Goal: Communication & Community: Answer question/provide support

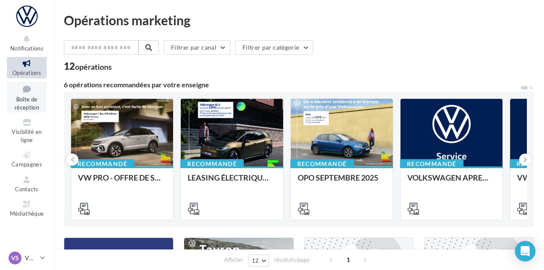
click at [35, 105] on span "Boîte de réception" at bounding box center [27, 103] width 24 height 15
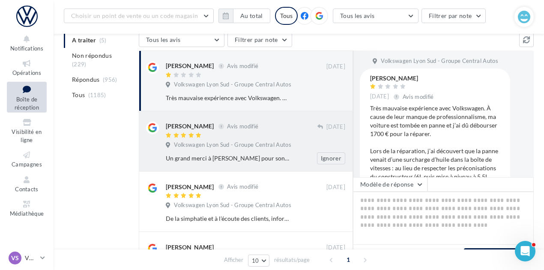
scroll to position [235, 0]
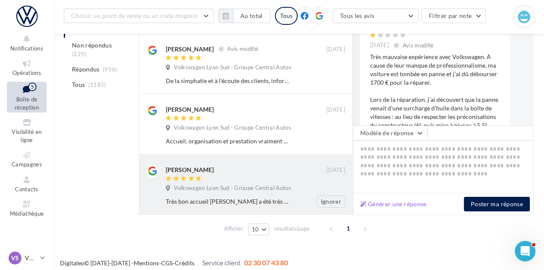
click at [317, 178] on div "[PERSON_NAME] [DATE] Volkswagen Lyon Sud - Groupe Central Autos Très bon accuei…" at bounding box center [256, 186] width 180 height 43
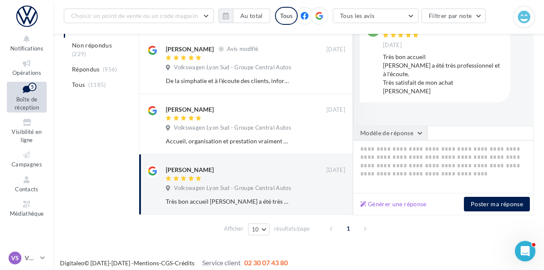
click at [396, 132] on button "Modèle de réponse" at bounding box center [390, 133] width 75 height 15
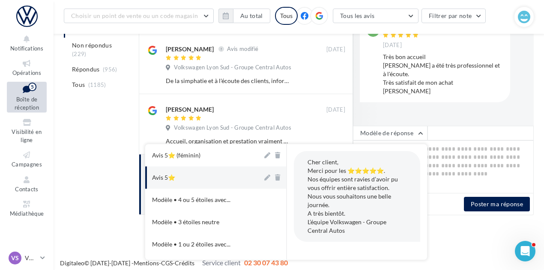
click at [200, 169] on button "Avis 5⭐" at bounding box center [203, 178] width 117 height 22
type textarea "**********"
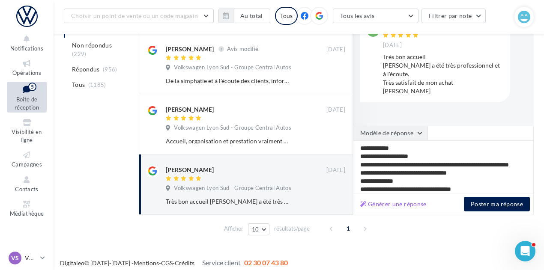
click at [416, 126] on button "Modèle de réponse" at bounding box center [390, 133] width 75 height 15
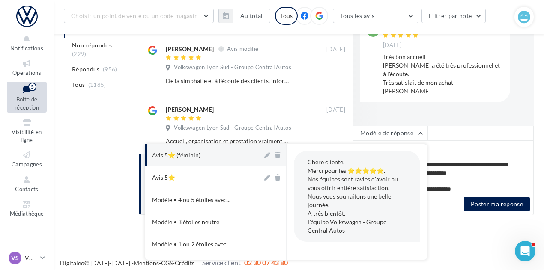
click at [197, 151] on div "Avis 5⭐ (féminin)" at bounding box center [176, 155] width 48 height 9
type textarea "**********"
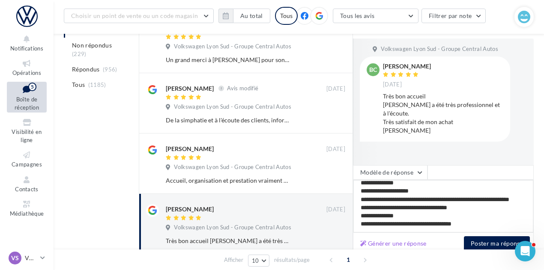
scroll to position [195, 0]
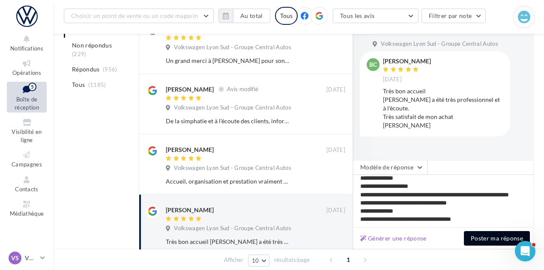
click at [480, 243] on button "Poster ma réponse" at bounding box center [497, 238] width 66 height 15
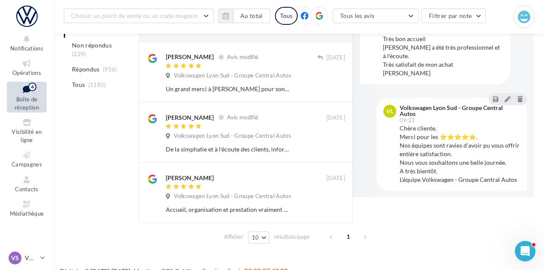
scroll to position [174, 0]
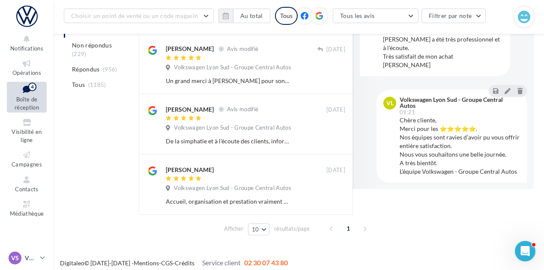
click at [26, 252] on link "VS VW St-Fons vw-stf-gru" at bounding box center [27, 258] width 40 height 16
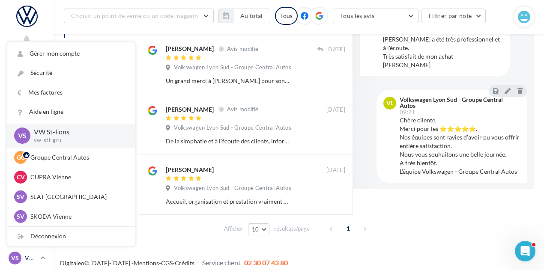
scroll to position [147, 0]
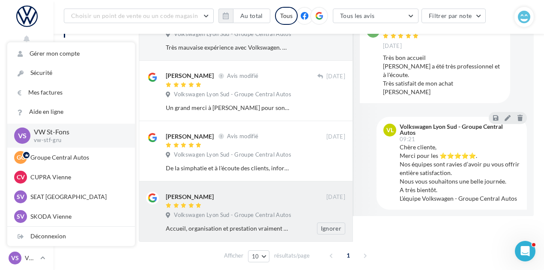
click at [272, 203] on div at bounding box center [246, 206] width 161 height 7
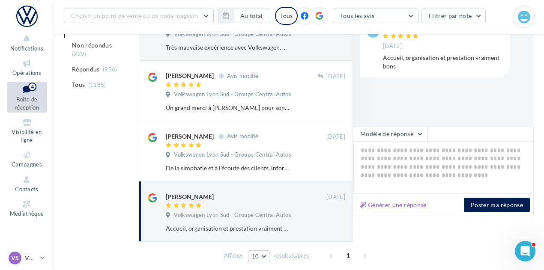
click at [378, 141] on textarea at bounding box center [443, 167] width 181 height 53
click at [391, 127] on button "Modèle de réponse" at bounding box center [390, 134] width 75 height 15
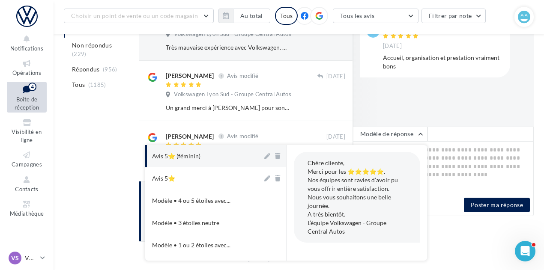
click at [216, 145] on button "Avis 5⭐ (féminin)" at bounding box center [203, 156] width 117 height 22
type textarea "**********"
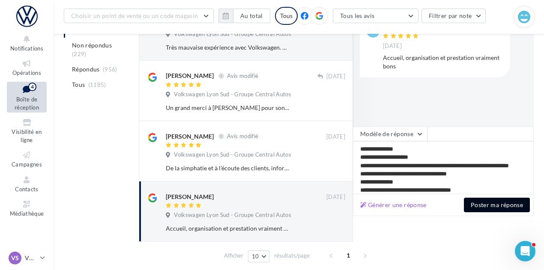
click at [481, 198] on button "Poster ma réponse" at bounding box center [497, 205] width 66 height 15
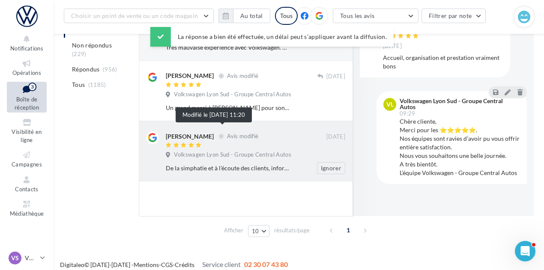
click at [240, 134] on div "Patrick Zins Avis modifié" at bounding box center [246, 136] width 161 height 9
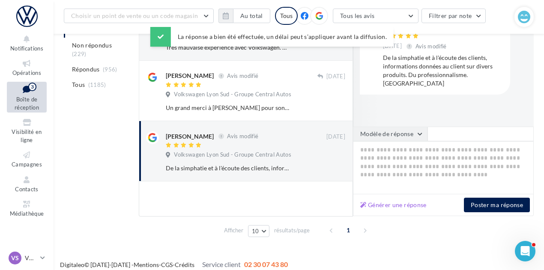
click at [417, 134] on button "Modèle de réponse" at bounding box center [390, 134] width 75 height 15
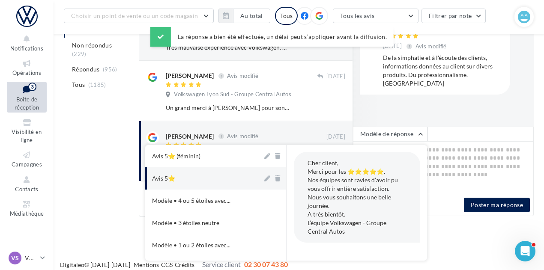
click at [183, 168] on button "Avis 5⭐" at bounding box center [203, 179] width 117 height 22
type textarea "**********"
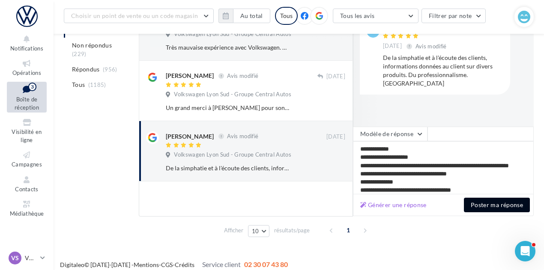
click at [499, 198] on button "Poster ma réponse" at bounding box center [497, 205] width 66 height 15
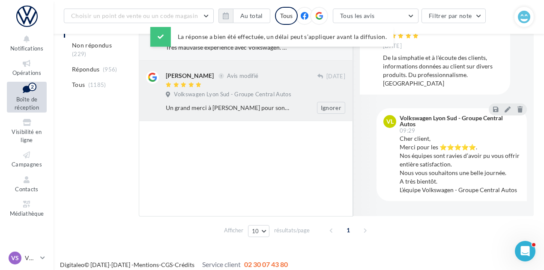
click at [278, 82] on div at bounding box center [242, 85] width 152 height 7
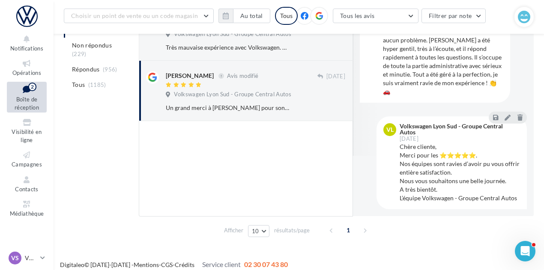
scroll to position [35, 0]
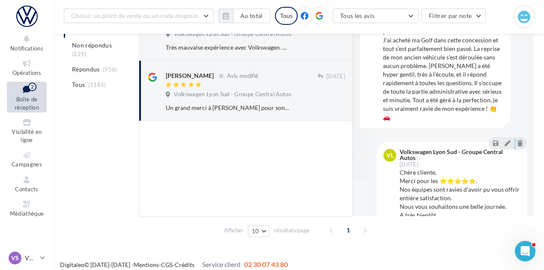
click at [510, 139] on div at bounding box center [508, 144] width 33 height 12
click at [505, 141] on icon at bounding box center [508, 144] width 6 height 6
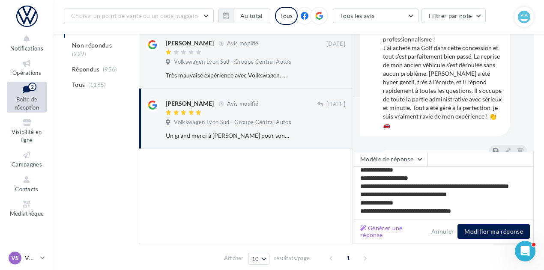
scroll to position [55, 0]
type textarea "**********"
click at [426, 192] on textarea "**********" at bounding box center [443, 193] width 181 height 53
click at [414, 198] on textarea "**********" at bounding box center [443, 193] width 181 height 53
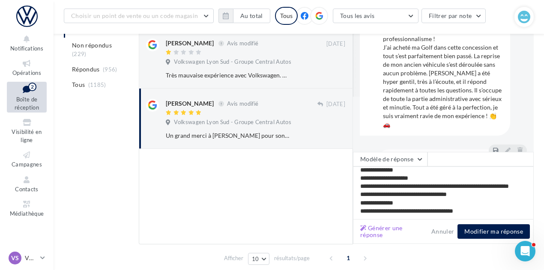
type textarea "**********"
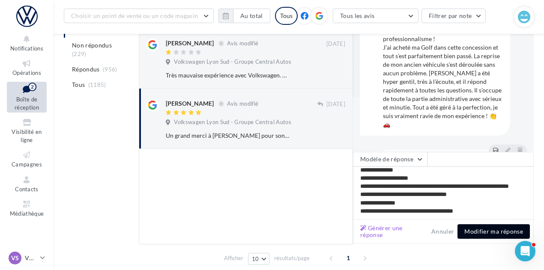
type textarea "**********"
click at [485, 225] on button "Modifier ma réponse" at bounding box center [494, 232] width 72 height 15
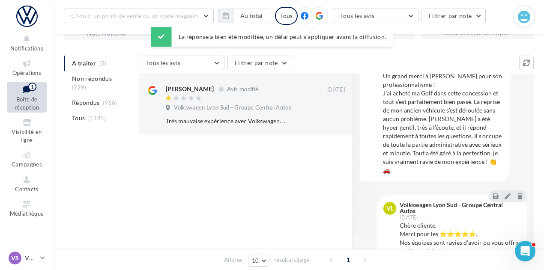
scroll to position [73, 0]
click at [302, 87] on div "طارق بن زياد Avis modifié" at bounding box center [246, 89] width 161 height 9
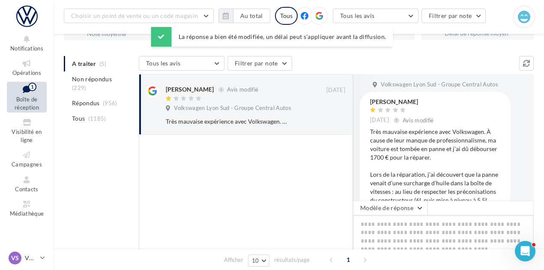
click at [406, 216] on textarea at bounding box center [443, 242] width 181 height 53
click at [415, 202] on button "Modèle de réponse" at bounding box center [390, 208] width 75 height 15
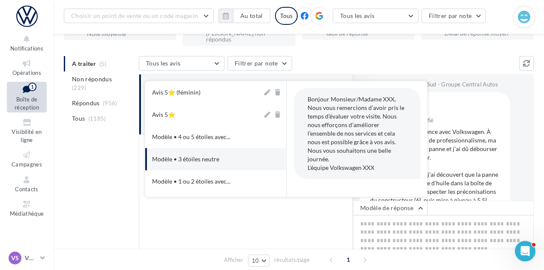
scroll to position [18, 0]
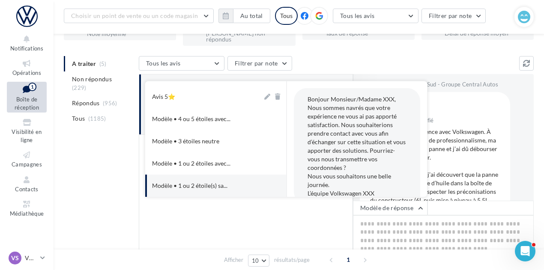
click at [463, 157] on div "Très mauvaise expérience avec Volkswagen. À cause de leur manque de professionn…" at bounding box center [436, 226] width 133 height 197
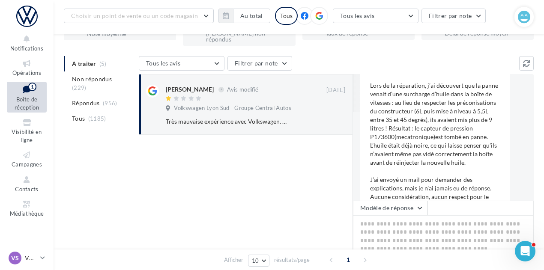
scroll to position [87, 0]
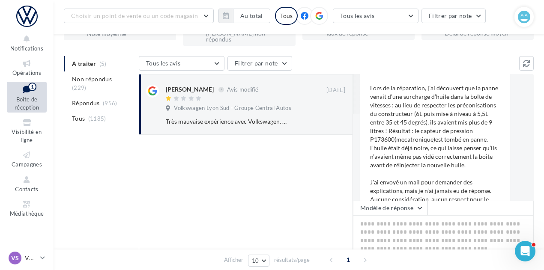
drag, startPoint x: 463, startPoint y: 157, endPoint x: 508, endPoint y: 159, distance: 45.5
click at [508, 159] on div "Volkswagen Lyon Sud - Groupe Central Autos طارق بن زياد 22 sept. Avis modifié" at bounding box center [443, 119] width 167 height 251
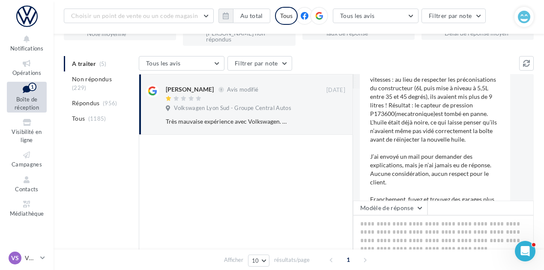
scroll to position [113, 0]
click at [456, 110] on div "Très mauvaise expérience avec Volkswagen. À cause de leur manque de professionn…" at bounding box center [436, 113] width 133 height 197
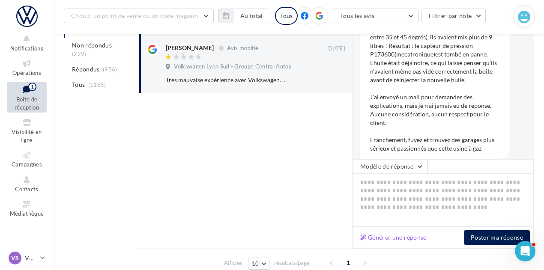
scroll to position [137, 0]
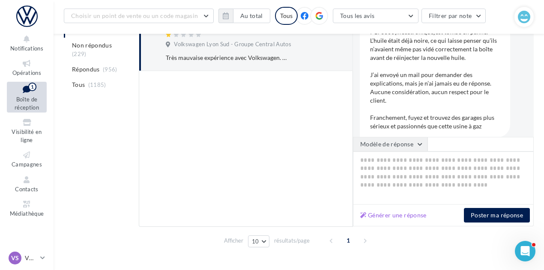
click at [398, 137] on button "Modèle de réponse" at bounding box center [390, 144] width 75 height 15
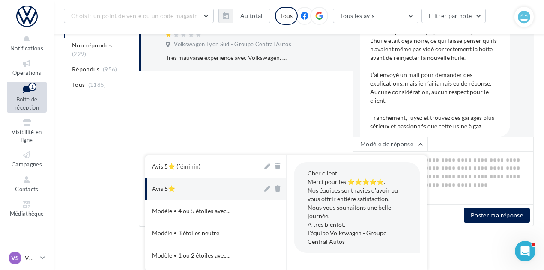
scroll to position [18, 0]
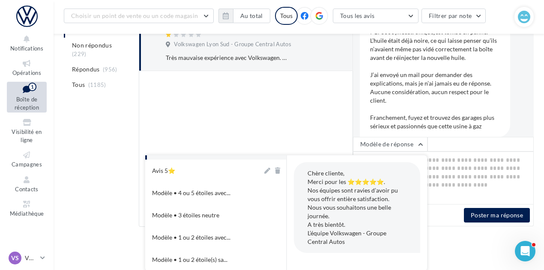
click at [31, 249] on nav "Notifications Opérations Boîte de réception 1 Visibilité en ligne Campagnes Con…" at bounding box center [27, 135] width 54 height 270
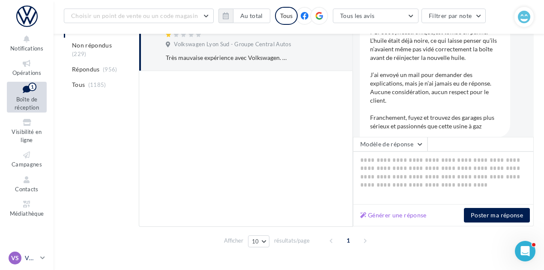
click at [32, 252] on div "VS VW St-Fons vw-stf-gru" at bounding box center [23, 258] width 28 height 13
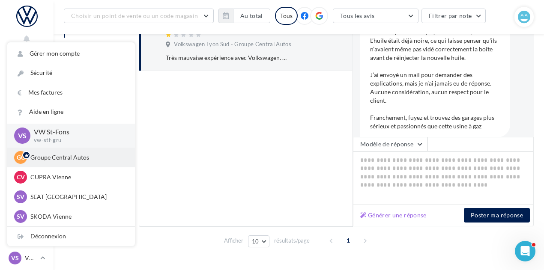
scroll to position [63, 0]
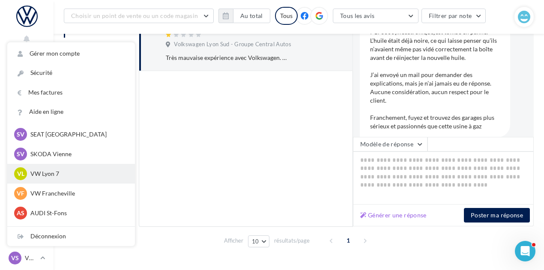
click at [69, 180] on div "VL VW Lyon 7 vw-lyo-gru" at bounding box center [71, 174] width 114 height 13
